Goal: Go to known website: Access a specific website the user already knows

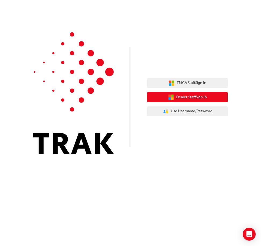
click at [187, 96] on span "Dealer Staff Sign In" at bounding box center [191, 97] width 31 height 6
